Goal: Information Seeking & Learning: Understand process/instructions

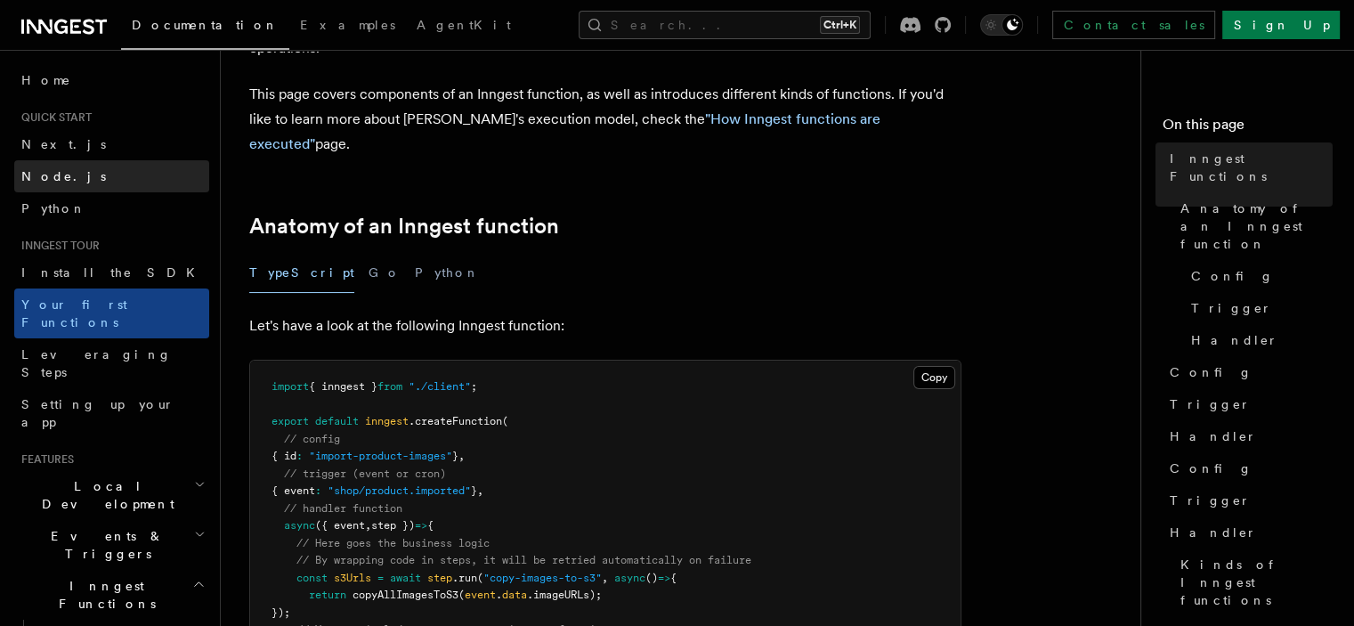
click at [59, 177] on span "Node.js" at bounding box center [63, 176] width 85 height 14
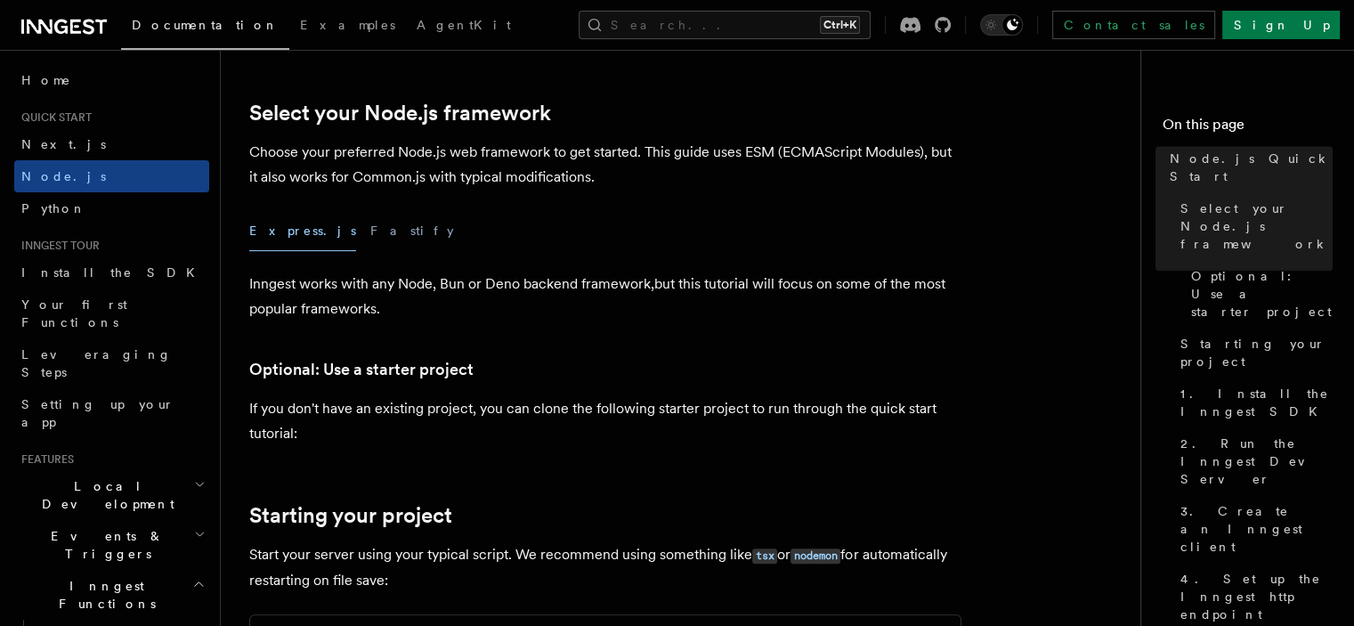
scroll to position [445, 0]
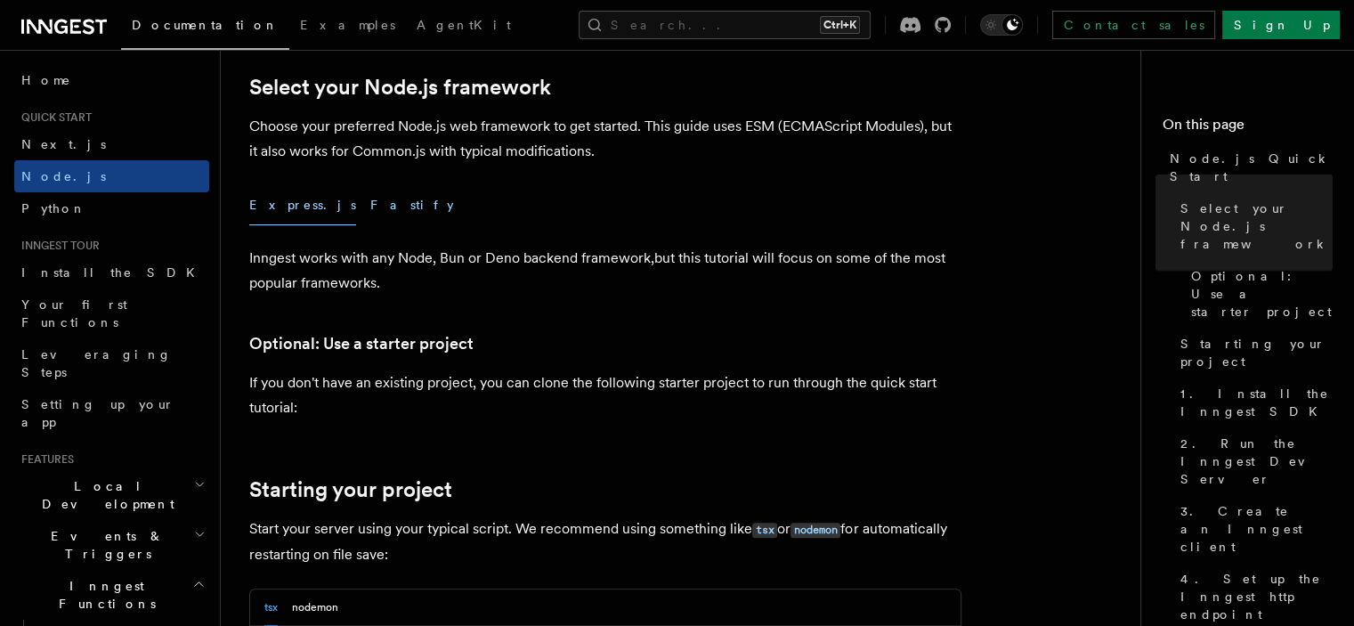
click at [370, 206] on button "Fastify" at bounding box center [412, 205] width 84 height 40
click at [272, 206] on button "Express.js" at bounding box center [302, 205] width 107 height 40
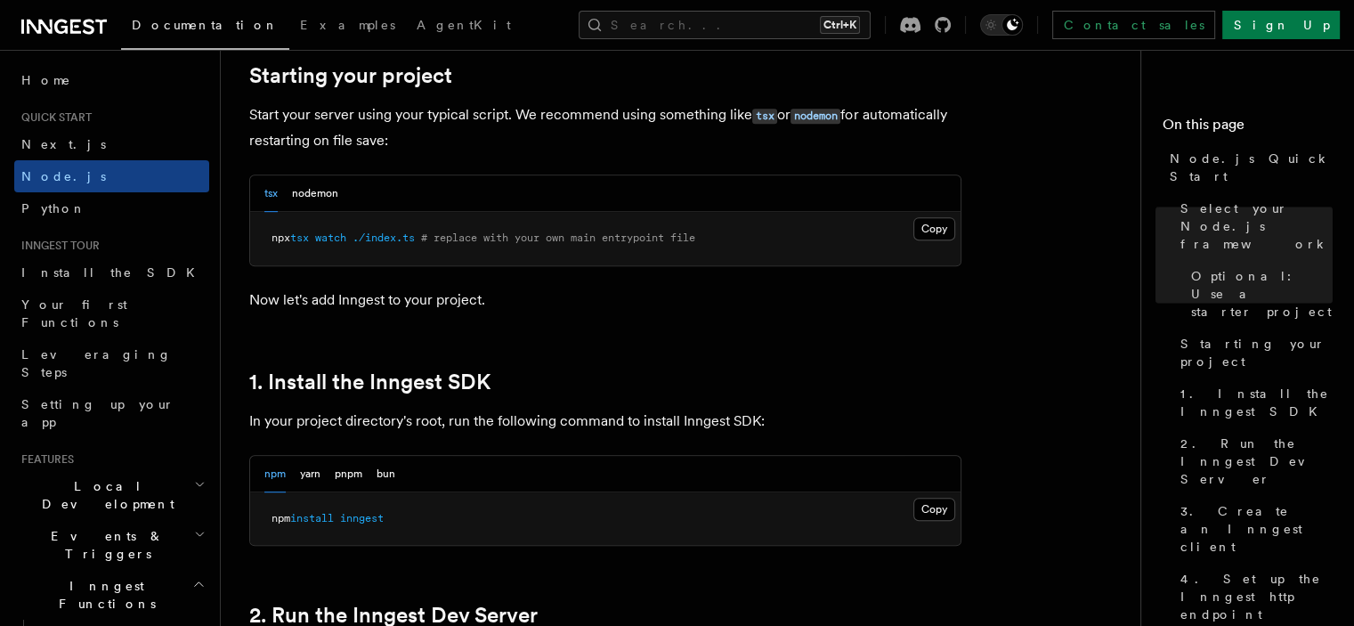
scroll to position [890, 0]
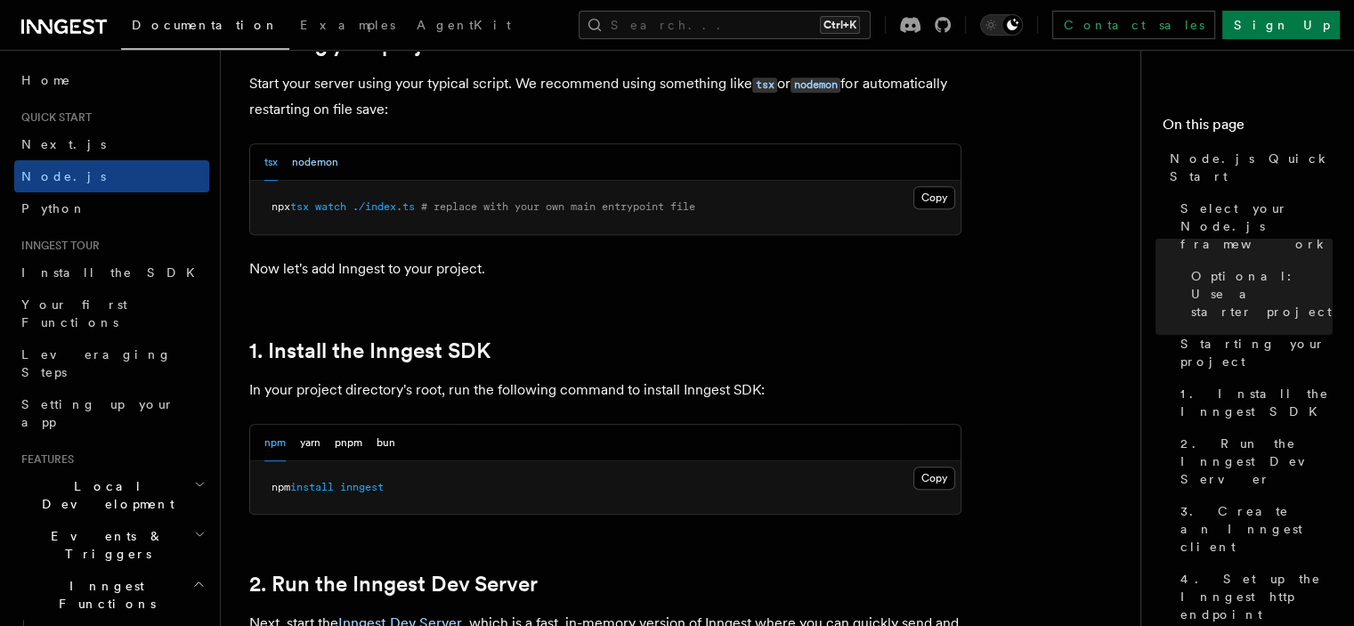
click at [318, 162] on button "nodemon" at bounding box center [315, 162] width 46 height 36
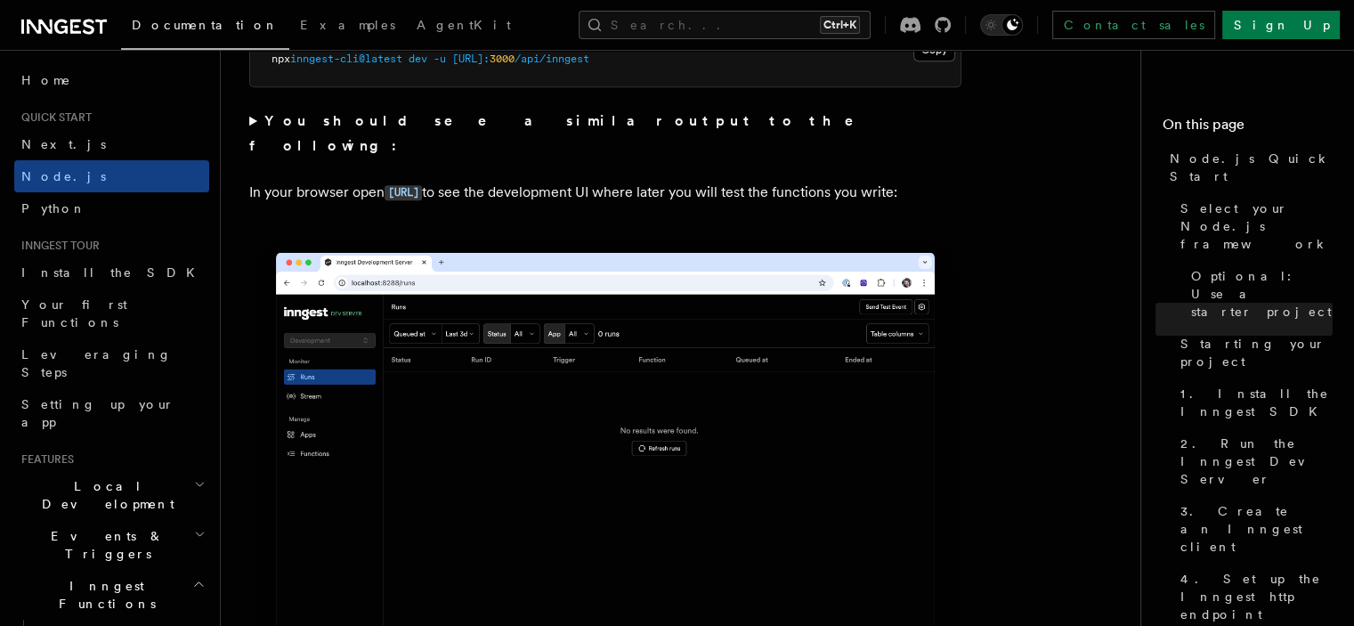
scroll to position [1513, 0]
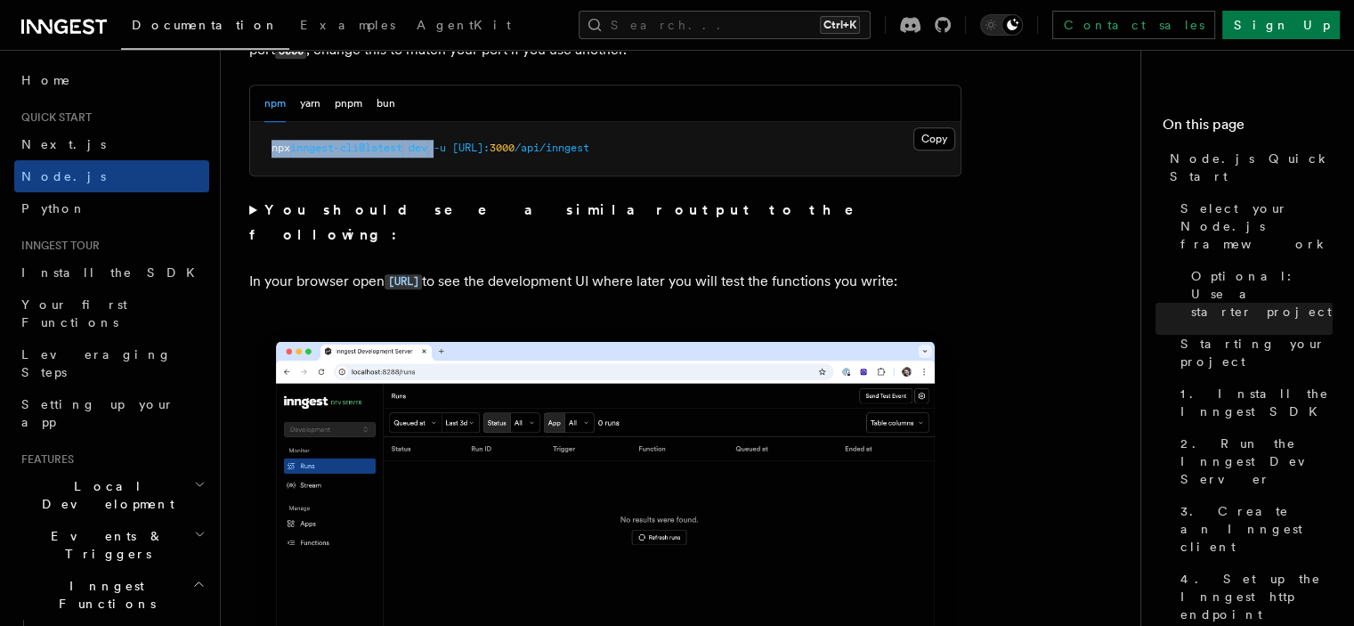
drag, startPoint x: 442, startPoint y: 147, endPoint x: 253, endPoint y: 137, distance: 189.0
click at [253, 137] on pre "npx inngest-cli@latest dev -u http://localhost: 3000 /api/inngest" at bounding box center [605, 148] width 710 height 53
copy span "npx inngest-cli@latest dev"
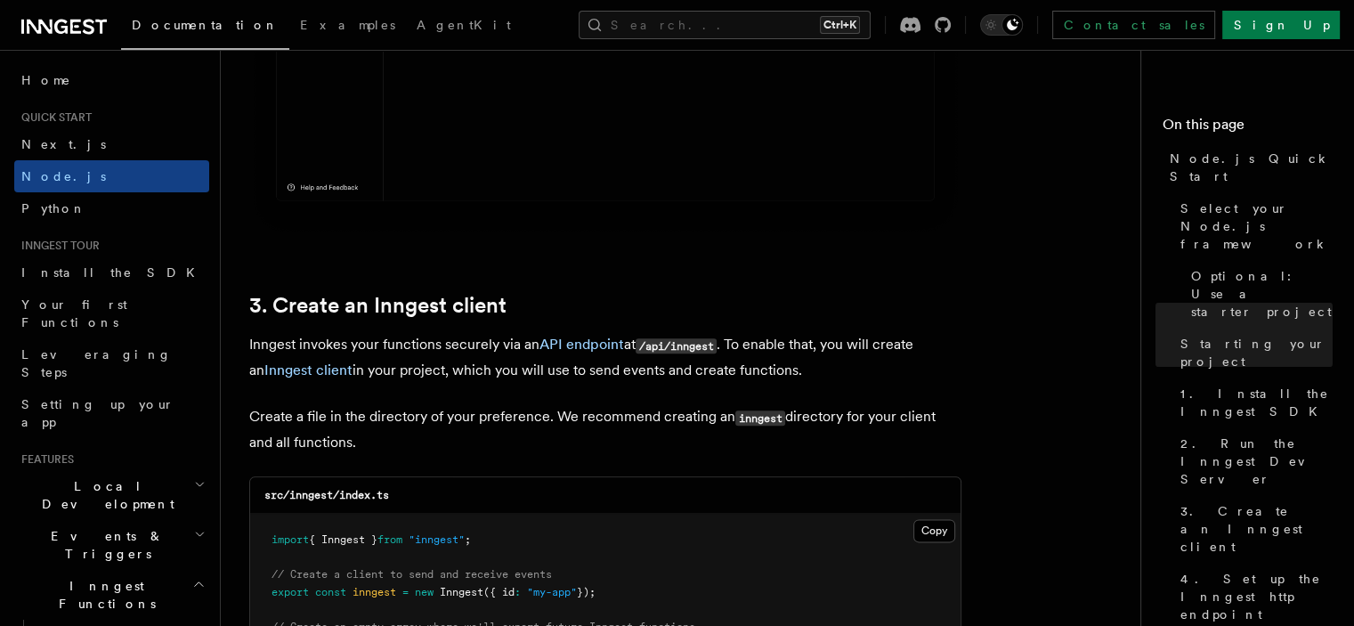
scroll to position [2137, 0]
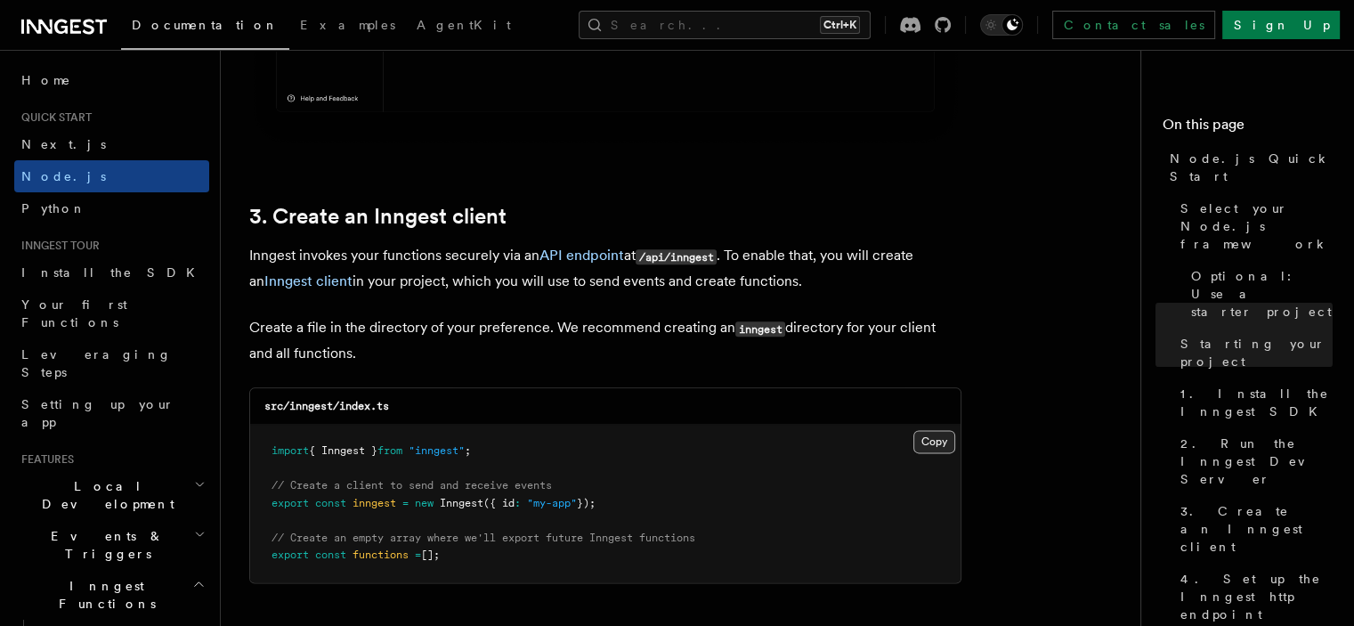
click at [933, 446] on button "Copy Copied" at bounding box center [934, 441] width 42 height 23
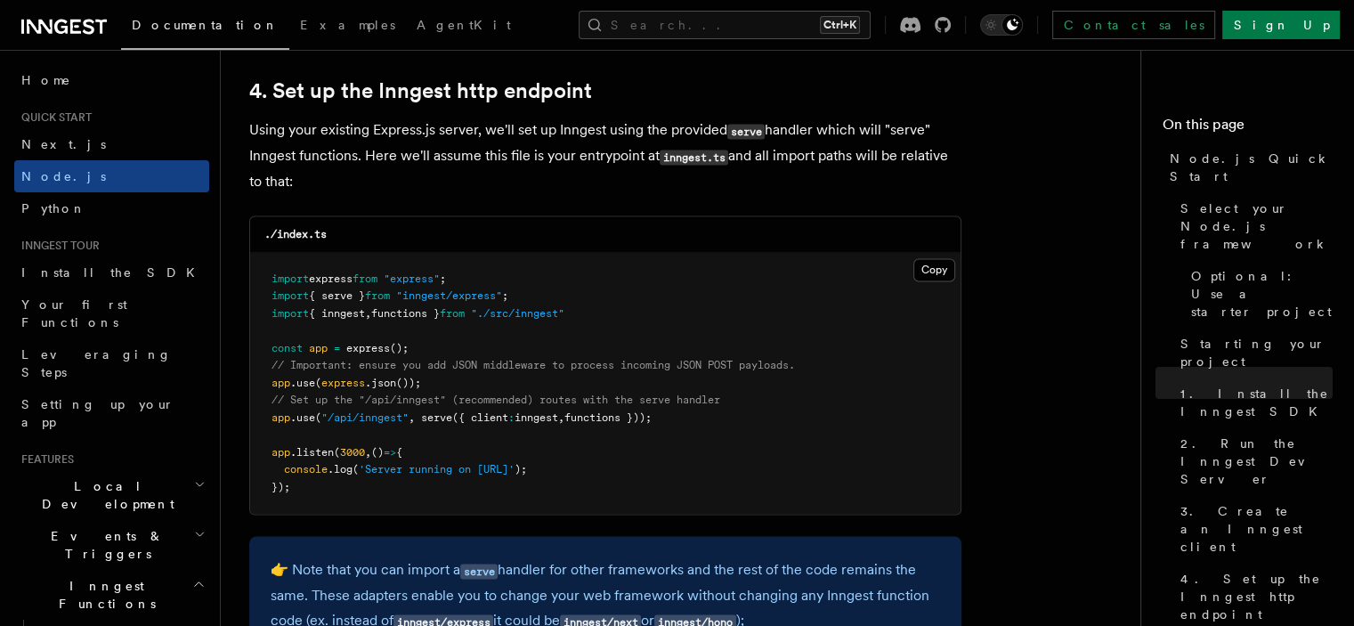
scroll to position [2671, 0]
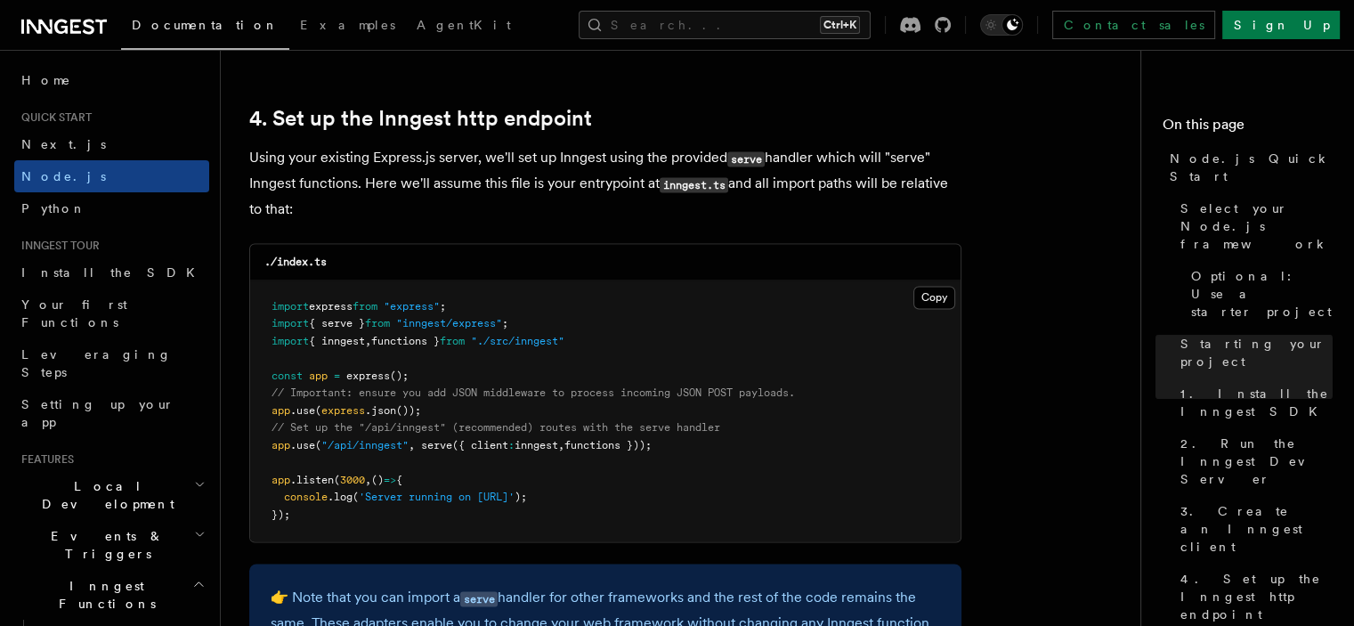
drag, startPoint x: 278, startPoint y: 448, endPoint x: 691, endPoint y: 444, distance: 413.1
click at [691, 444] on pre "import express from "express" ; import { serve } from "inngest/express" ; impor…" at bounding box center [605, 411] width 710 height 262
copy span "app .use ( "/api/inngest" , serve ({ client : inngest , functions }));"
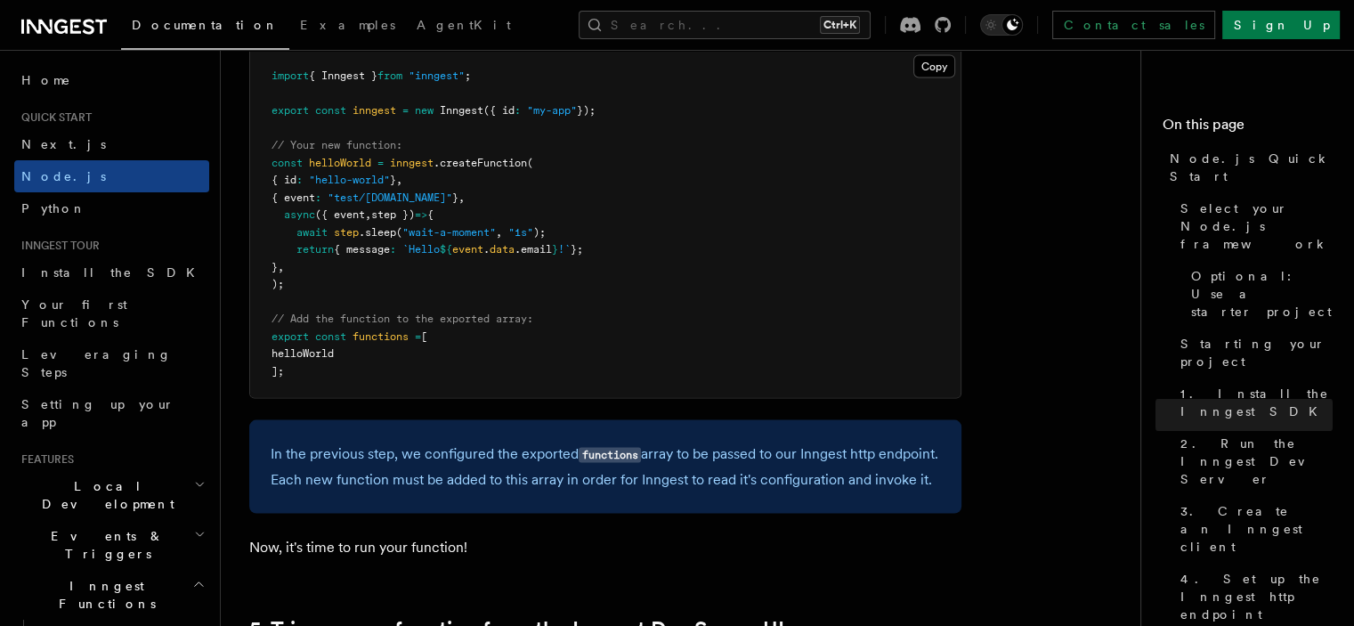
scroll to position [3561, 0]
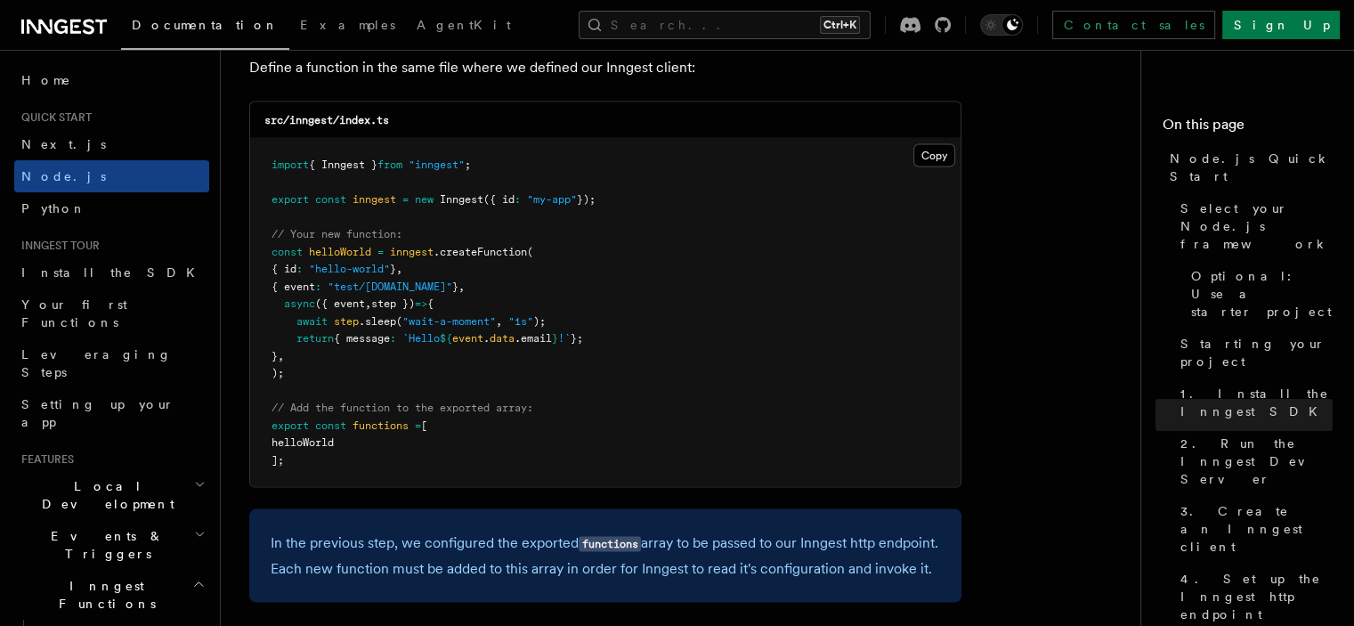
drag, startPoint x: 612, startPoint y: 203, endPoint x: 272, endPoint y: 199, distance: 340.1
click at [272, 199] on pre "import { Inngest } from "inngest" ; export const inngest = new Inngest ({ id : …" at bounding box center [605, 313] width 710 height 348
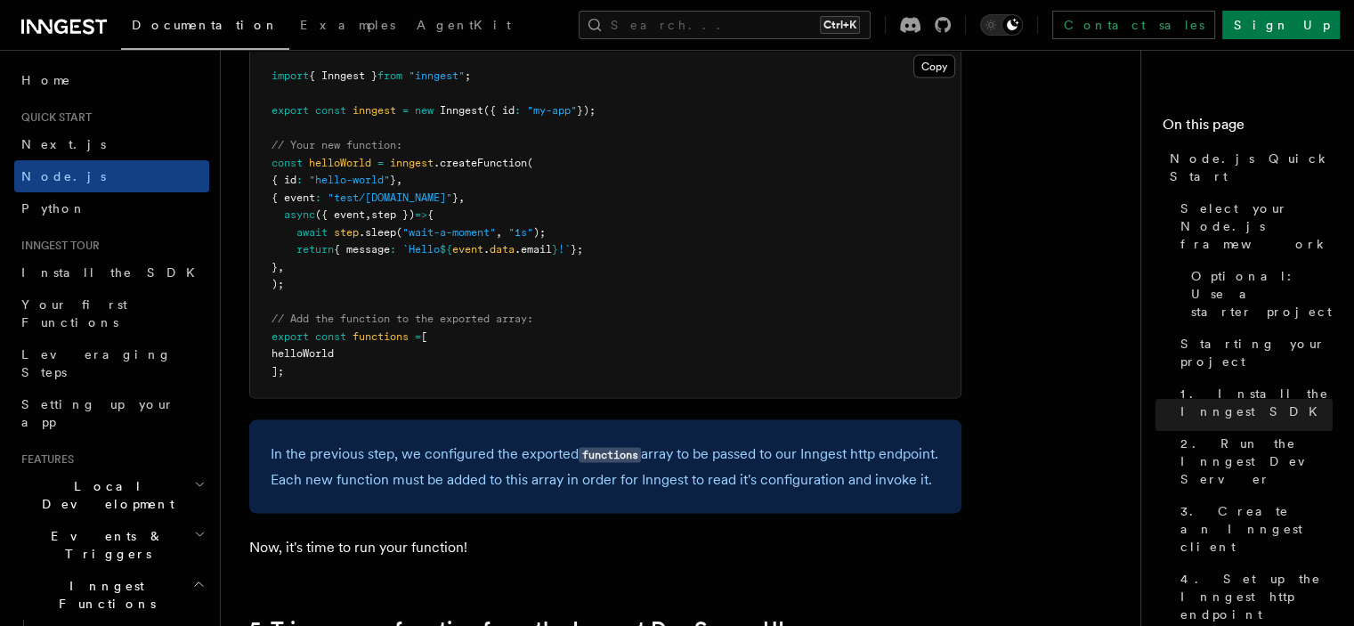
drag, startPoint x: 295, startPoint y: 239, endPoint x: 648, endPoint y: 251, distance: 353.6
click at [648, 251] on pre "import { Inngest } from "inngest" ; export const inngest = new Inngest ({ id : …" at bounding box center [605, 224] width 710 height 348
copy code "await step .sleep ( "wait-a-moment" , "1s" ); return { message : `Hello ${ even…"
drag, startPoint x: 620, startPoint y: 113, endPoint x: 252, endPoint y: 58, distance: 372.7
click at [252, 58] on pre "import { Inngest } from "inngest" ; export const inngest = new Inngest ({ id : …" at bounding box center [605, 224] width 710 height 348
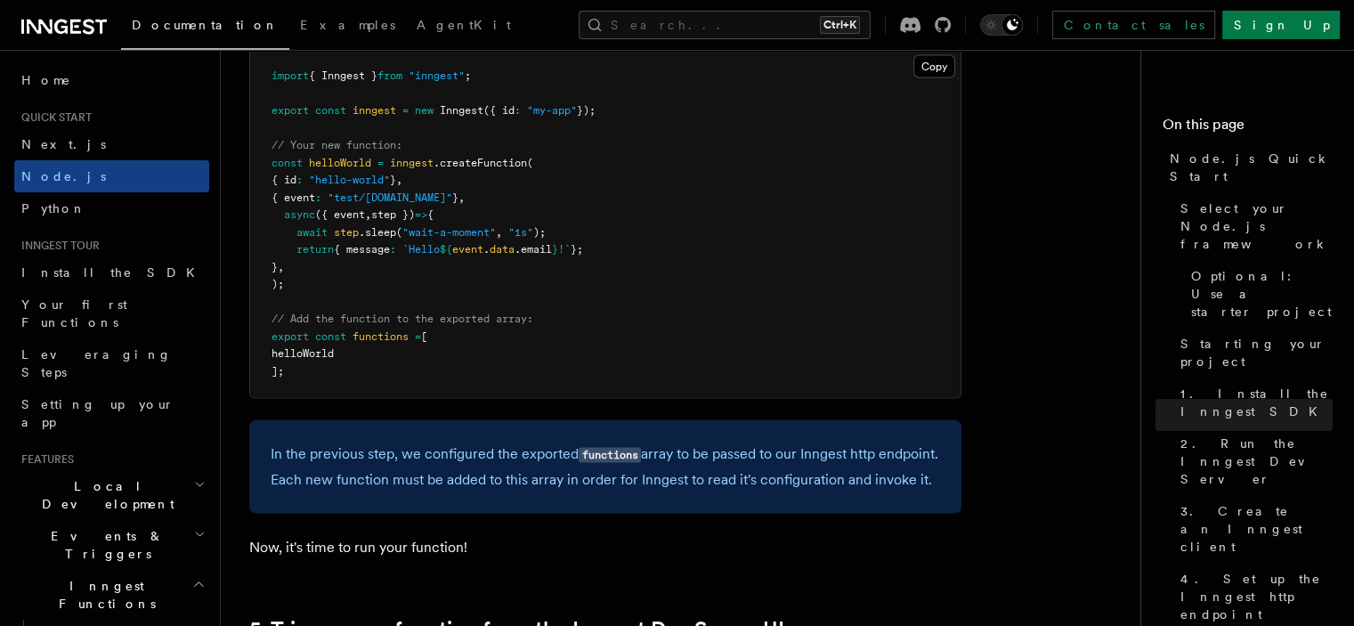
copy code "import { Inngest } from "inngest" ; export const inngest = new Inngest ({ id : …"
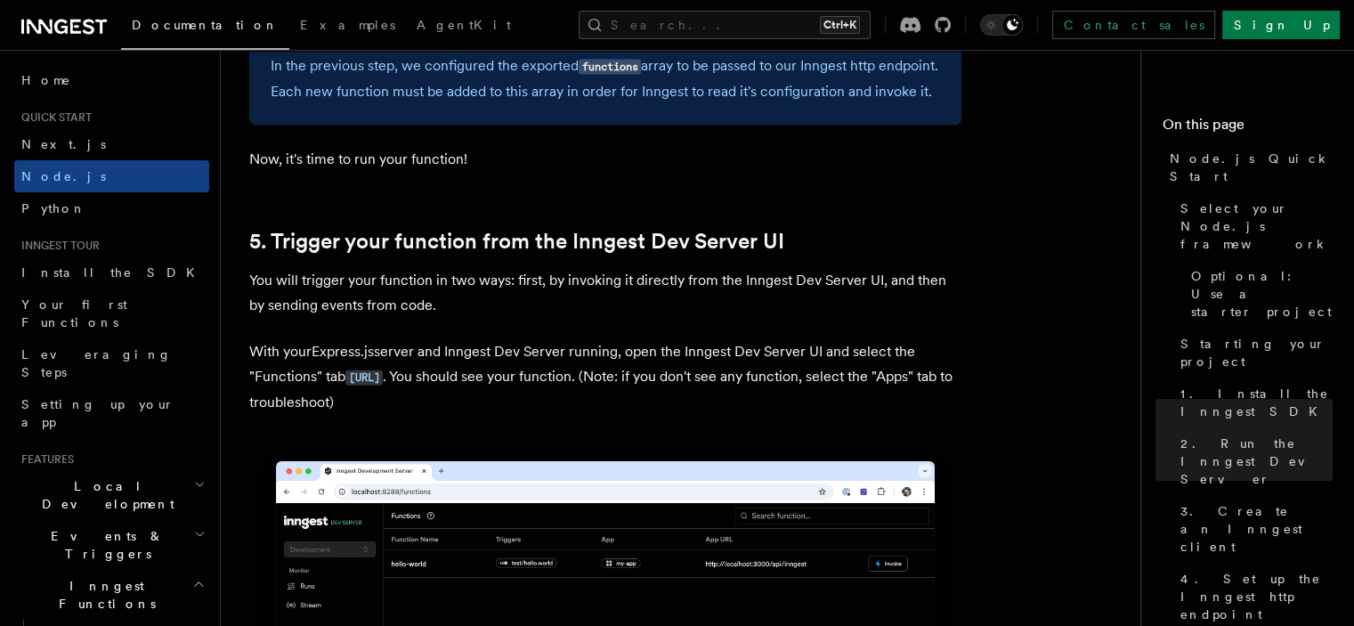
scroll to position [4095, 0]
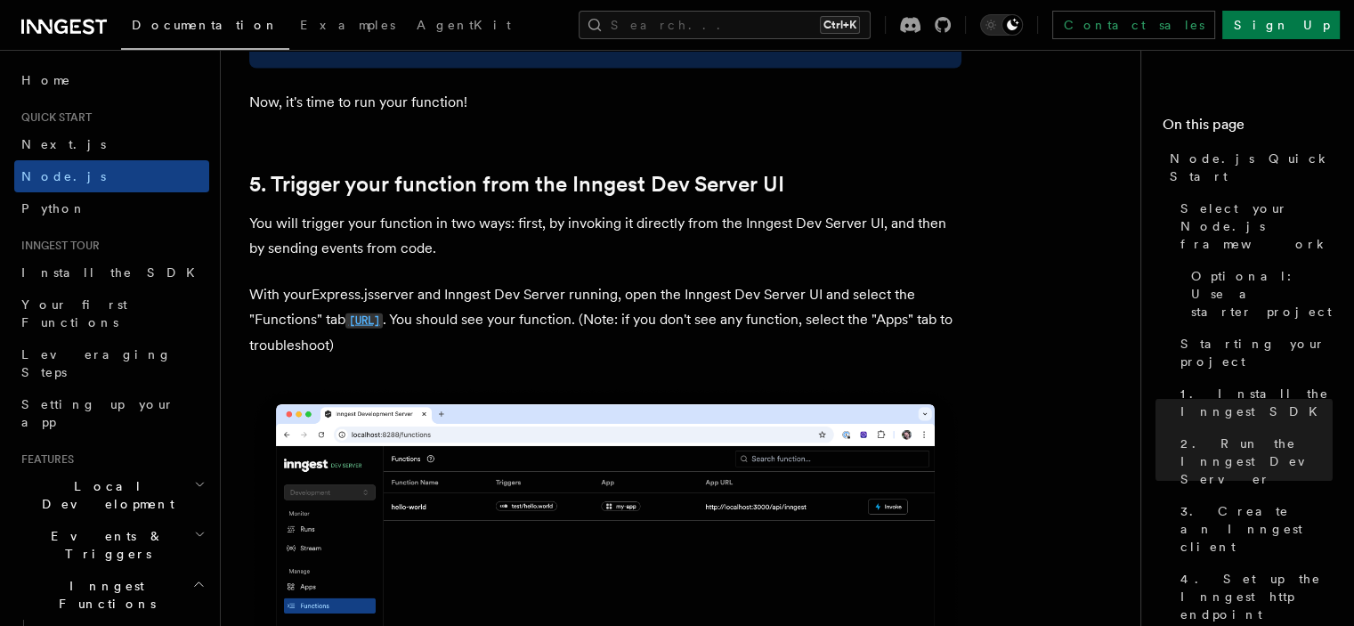
click at [383, 328] on code "http://localhost:8288/functions" at bounding box center [363, 320] width 37 height 15
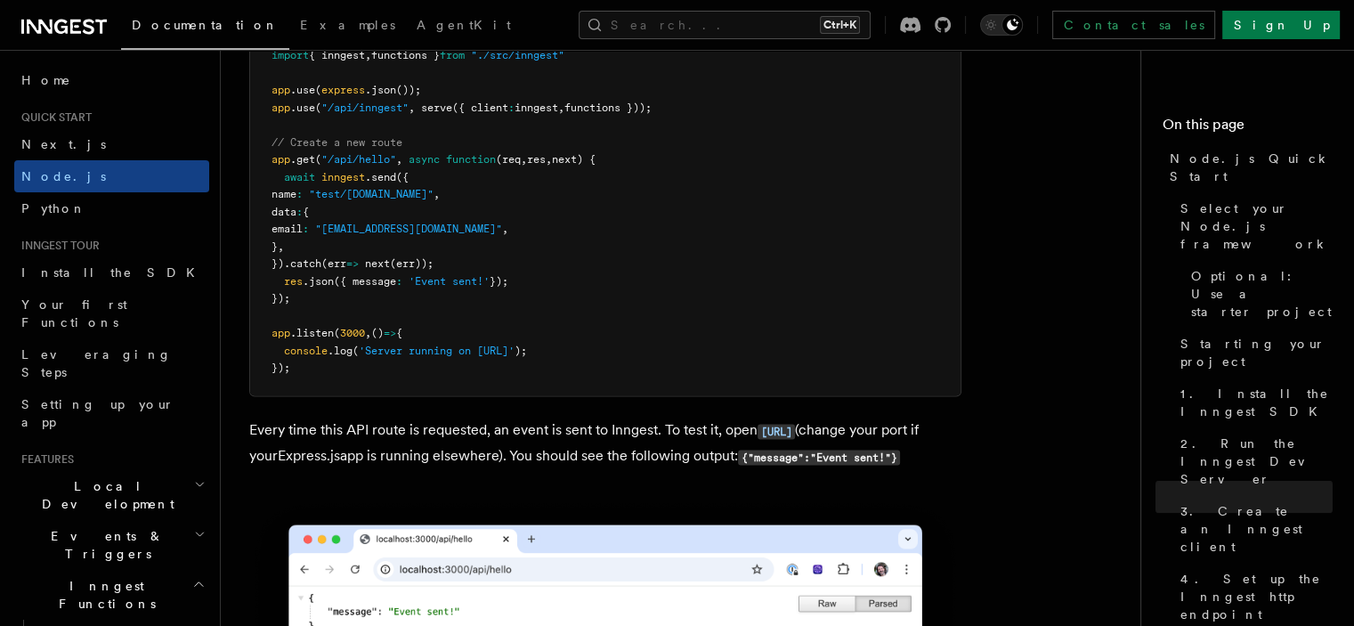
scroll to position [9614, 0]
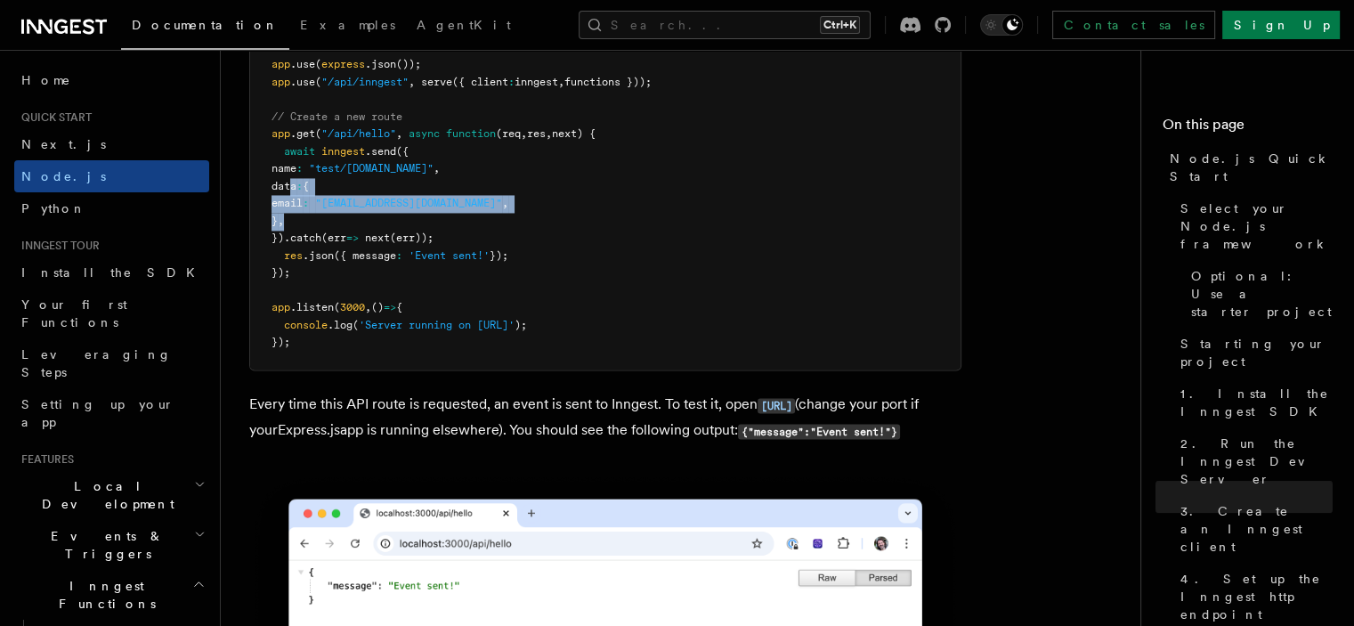
drag, startPoint x: 292, startPoint y: 218, endPoint x: 318, endPoint y: 251, distance: 41.9
click at [318, 251] on pre "import express from "express" ; import { serve } from "inngest/express" ; impor…" at bounding box center [605, 169] width 710 height 401
drag, startPoint x: 279, startPoint y: 288, endPoint x: 534, endPoint y: 281, distance: 255.6
click at [534, 281] on pre "import express from "express" ; import { serve } from "inngest/express" ; impor…" at bounding box center [605, 169] width 710 height 401
copy span "res .json ({ message : 'Event sent!' });"
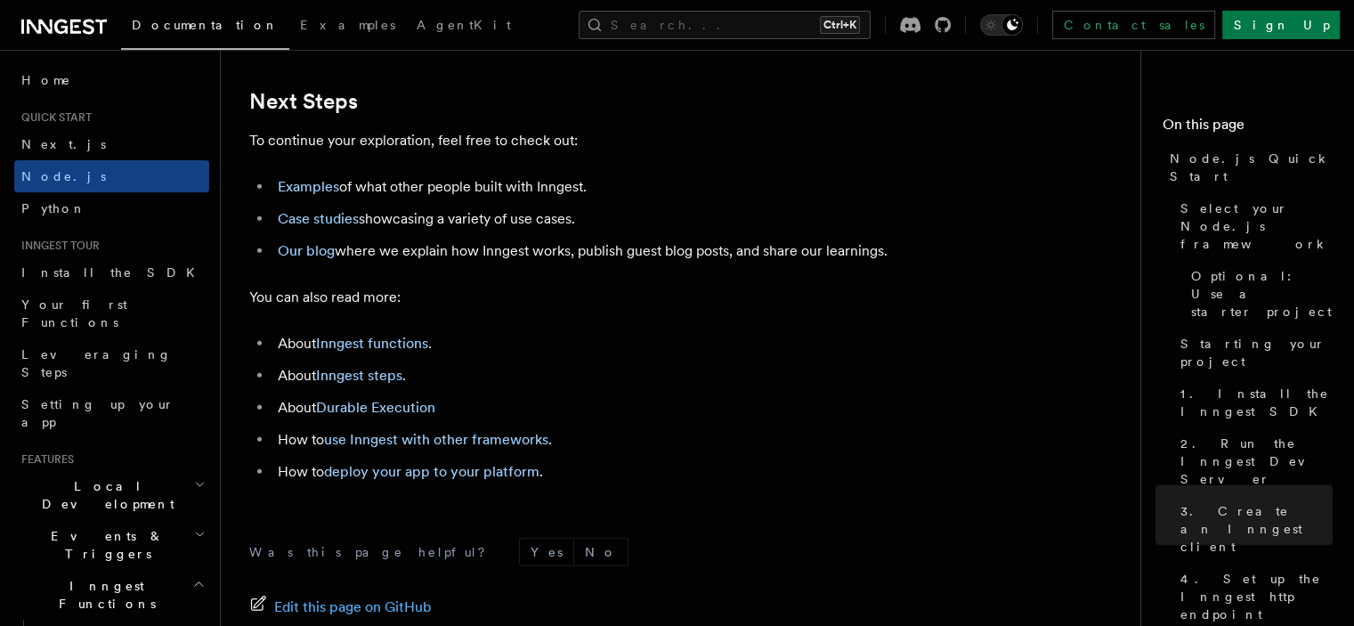
scroll to position [11306, 0]
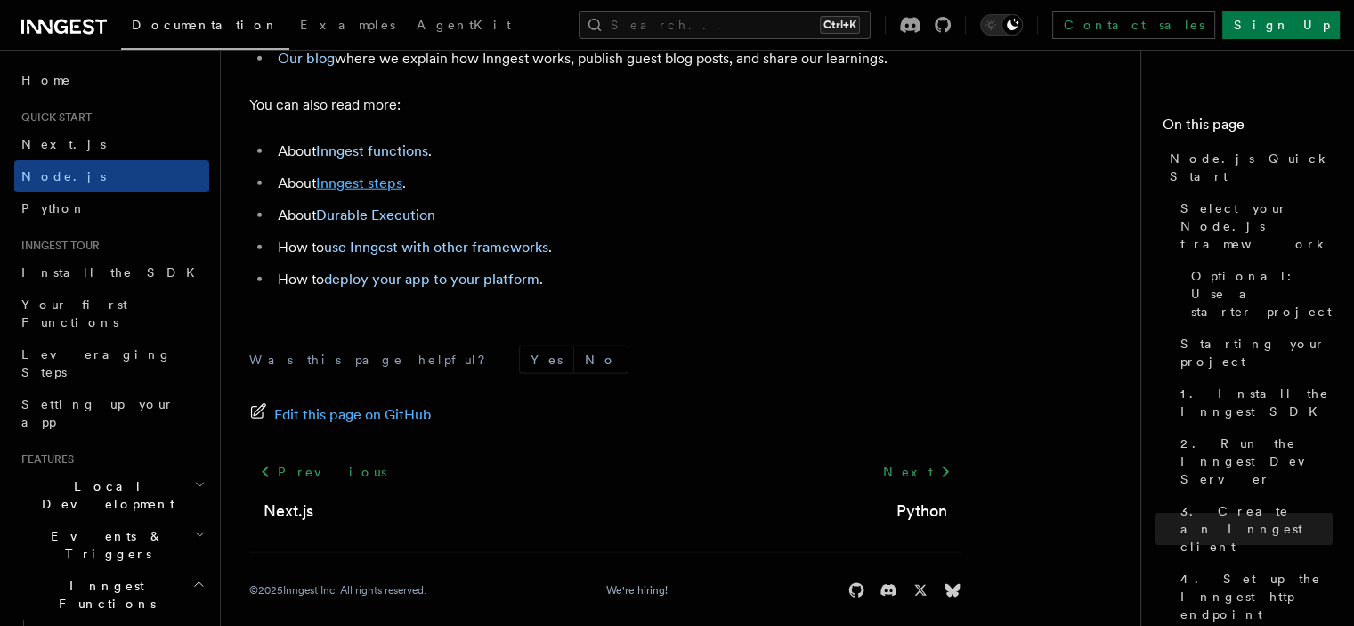
click at [357, 191] on link "Inngest steps" at bounding box center [359, 182] width 86 height 17
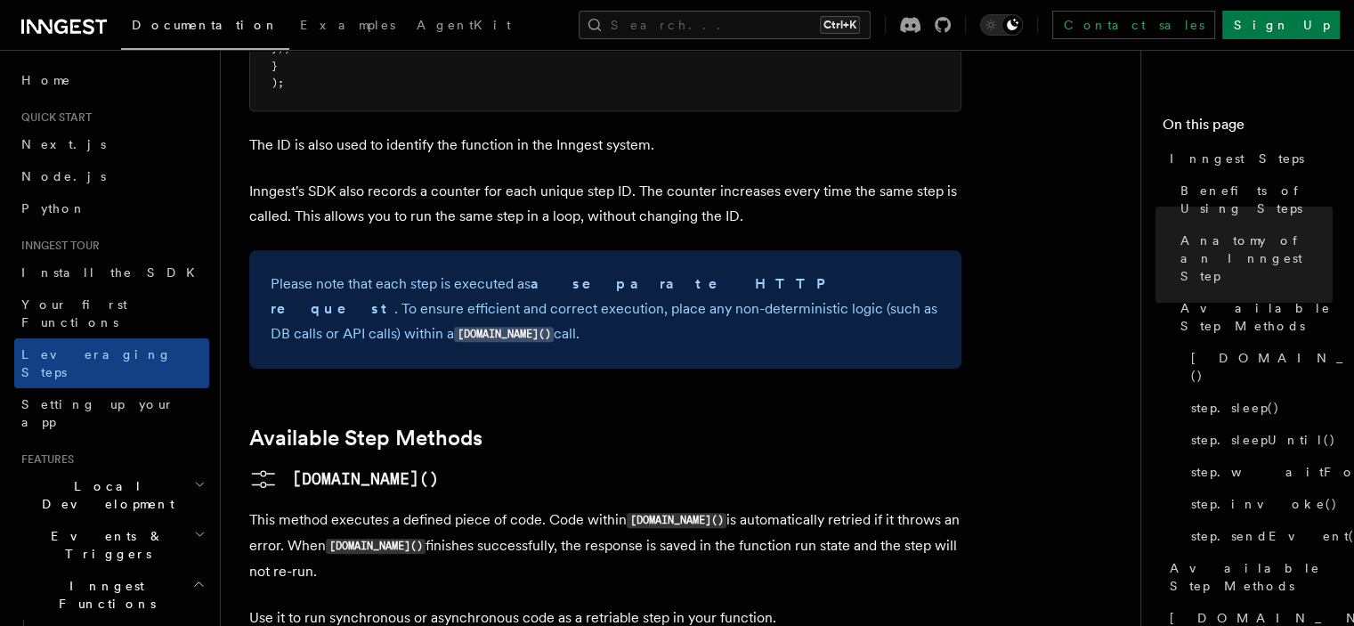
scroll to position [1424, 0]
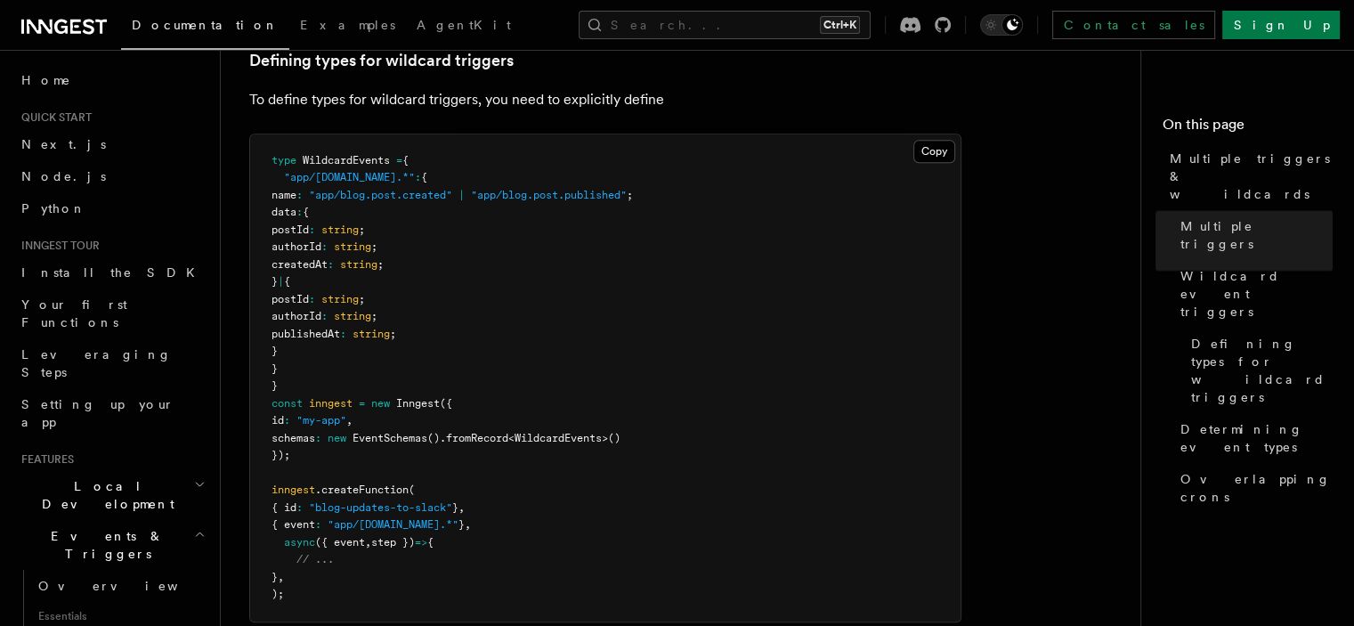
scroll to position [1157, 0]
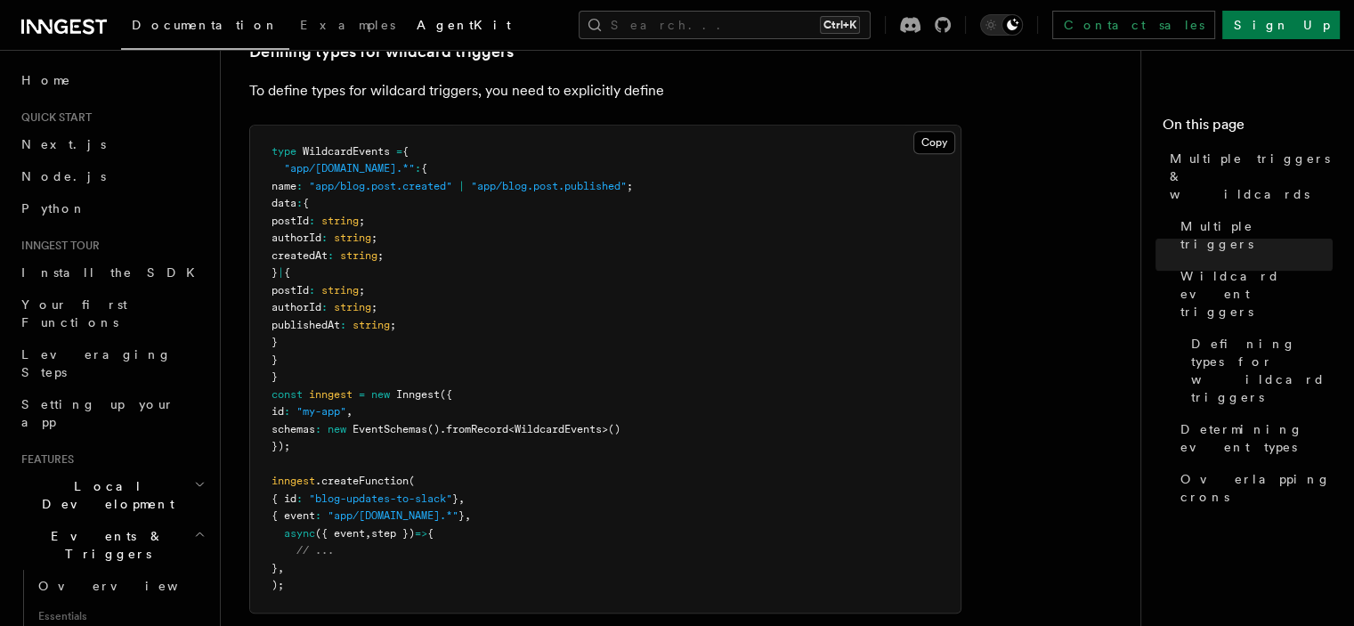
click at [417, 19] on span "AgentKit" at bounding box center [464, 25] width 94 height 14
